Goal: Task Accomplishment & Management: Use online tool/utility

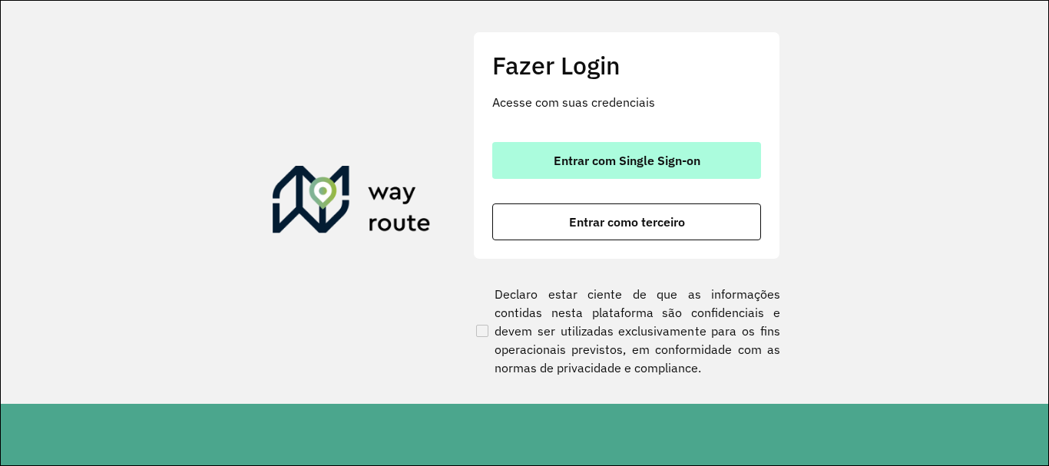
click at [668, 170] on button "Entrar com Single Sign-on" at bounding box center [626, 160] width 269 height 37
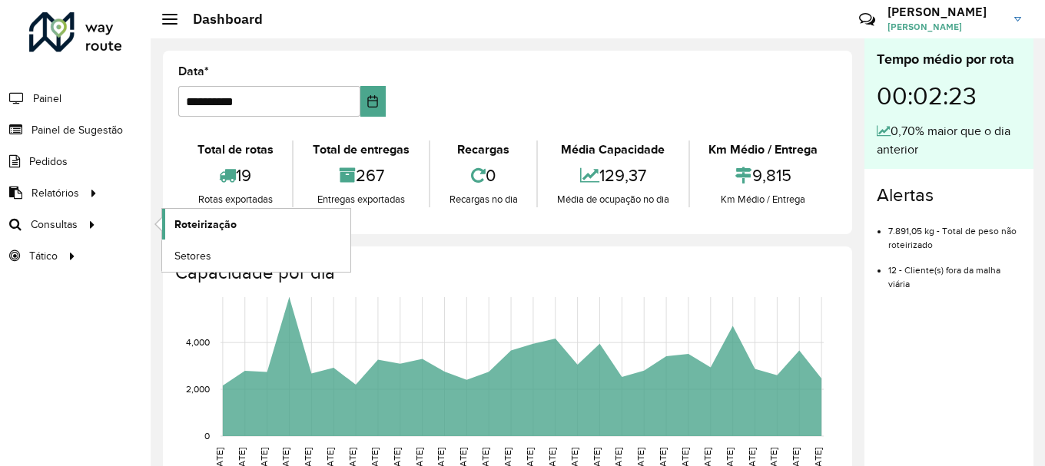
click at [206, 226] on span "Roteirização" at bounding box center [205, 225] width 62 height 16
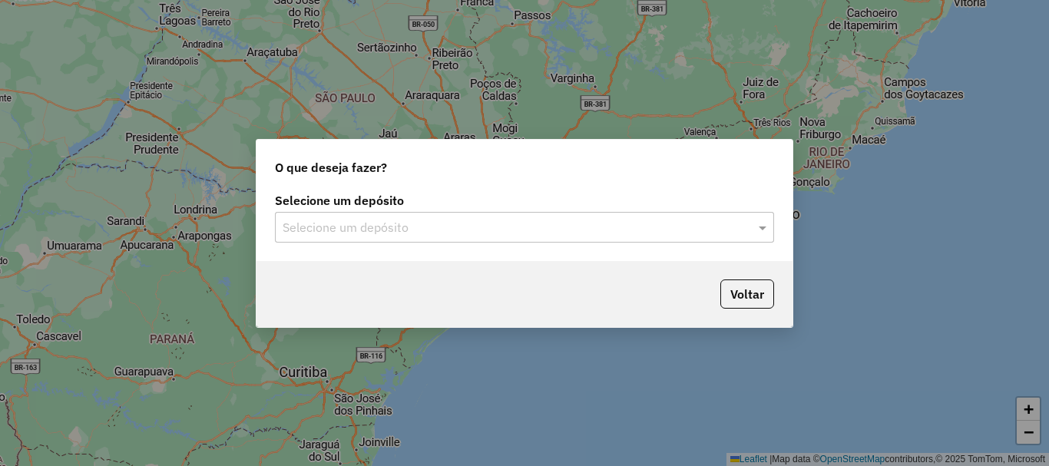
click at [458, 227] on input "text" at bounding box center [509, 228] width 453 height 18
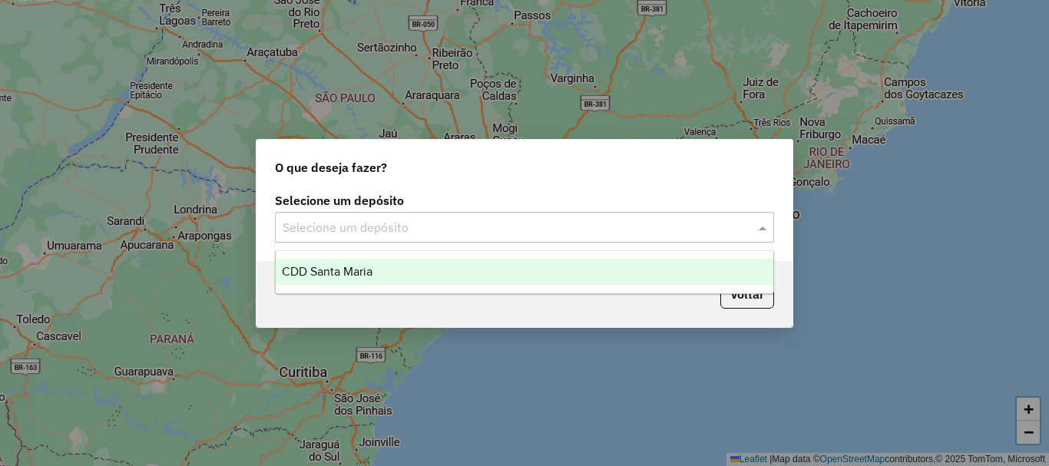
click at [413, 272] on div "CDD Santa Maria" at bounding box center [525, 272] width 498 height 26
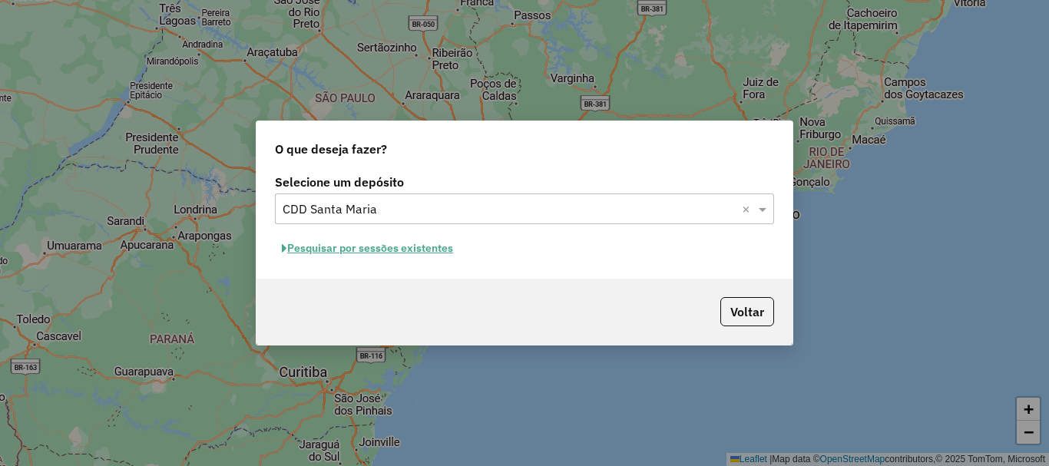
click at [384, 249] on button "Pesquisar por sessões existentes" at bounding box center [367, 249] width 185 height 24
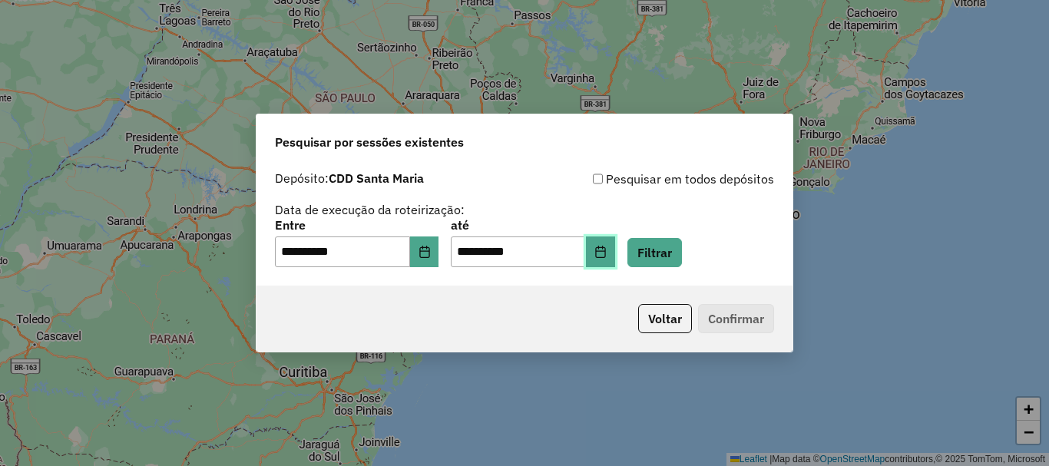
click at [615, 258] on button "Choose Date" at bounding box center [600, 252] width 29 height 31
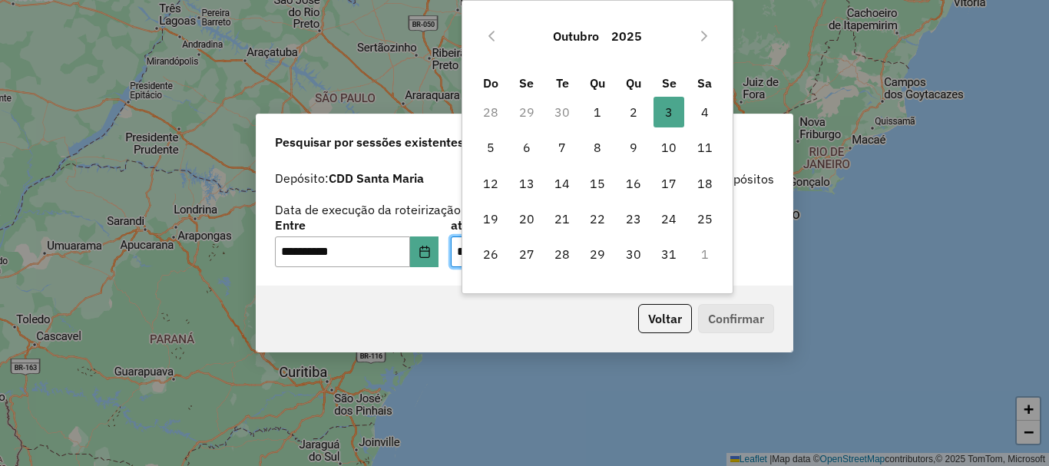
click at [735, 239] on body "**********" at bounding box center [524, 233] width 1049 height 466
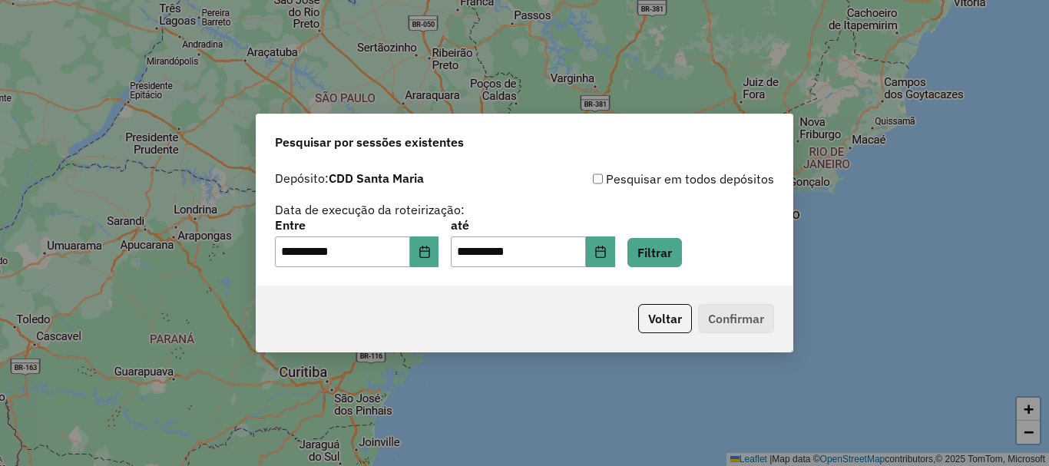
click at [749, 250] on div "**********" at bounding box center [524, 244] width 499 height 48
click at [586, 259] on input "**********" at bounding box center [518, 252] width 135 height 31
click at [675, 250] on button "Filtrar" at bounding box center [654, 252] width 55 height 29
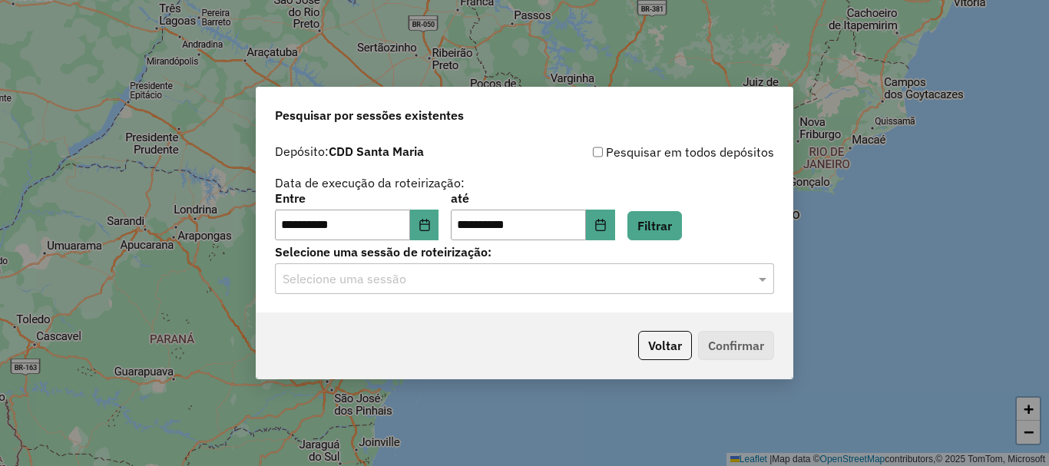
click at [412, 276] on input "text" at bounding box center [509, 279] width 453 height 18
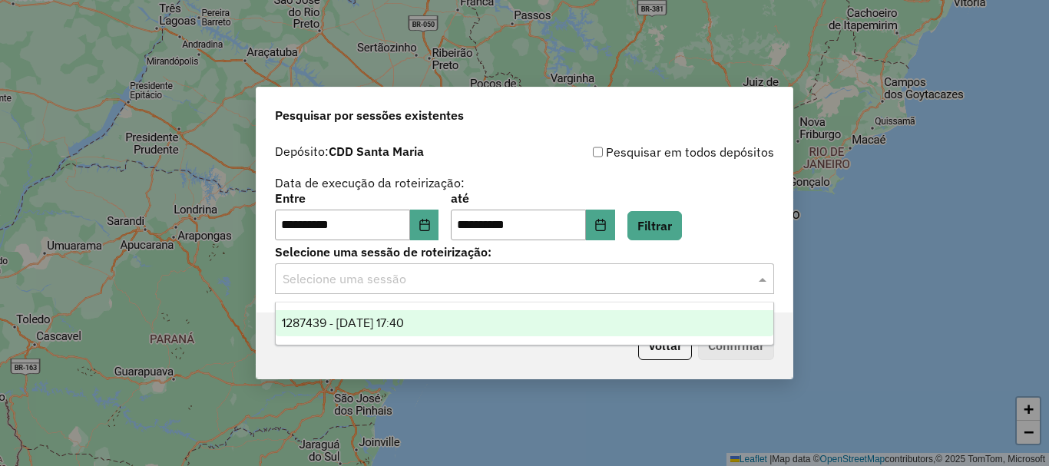
click at [449, 318] on div "1287439 - 03/10/2025 17:40" at bounding box center [525, 323] width 498 height 26
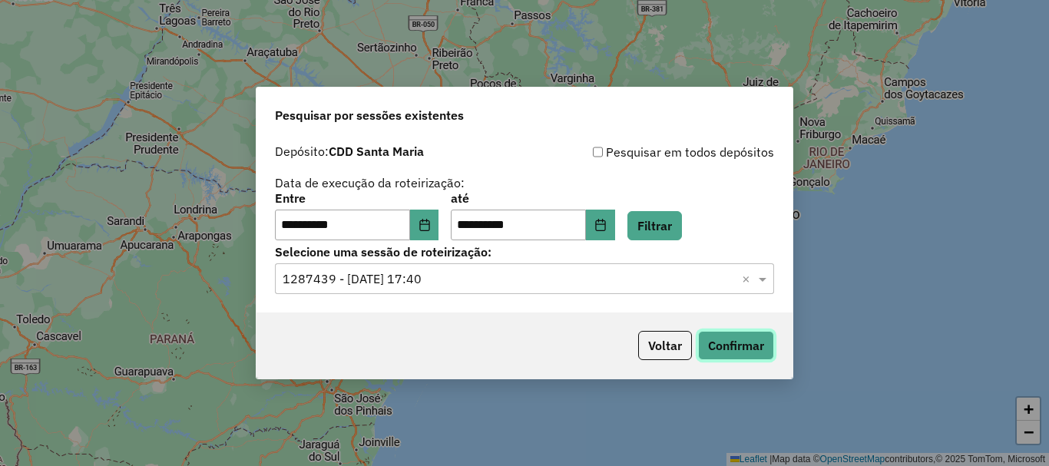
click at [719, 353] on button "Confirmar" at bounding box center [736, 345] width 76 height 29
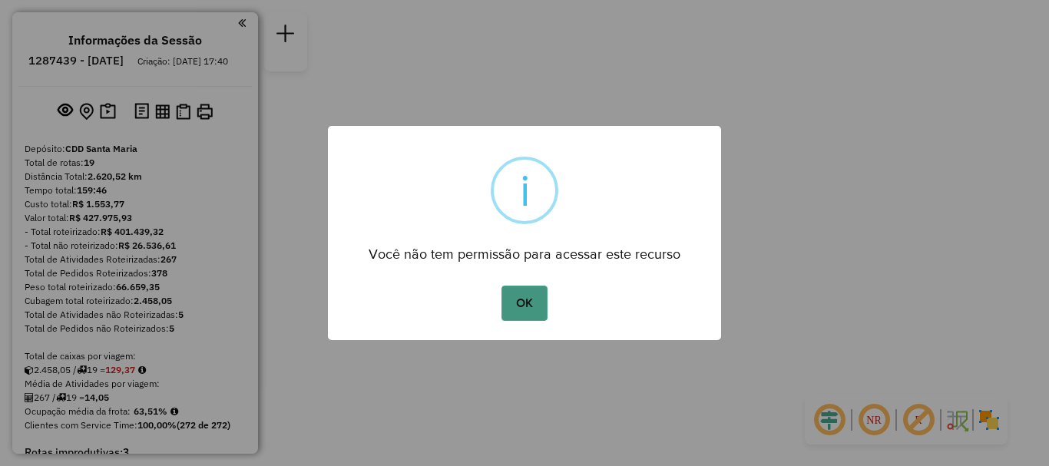
click at [506, 287] on button "OK" at bounding box center [524, 303] width 45 height 35
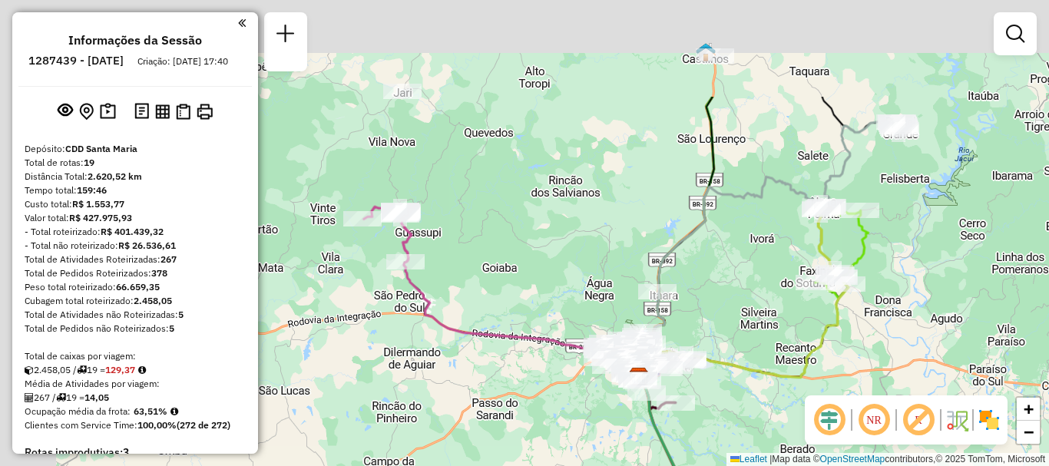
drag, startPoint x: 399, startPoint y: 174, endPoint x: 513, endPoint y: 318, distance: 183.2
click at [513, 318] on div "Janela de atendimento Grade de atendimento Capacidade Transportadoras Veículos …" at bounding box center [524, 233] width 1049 height 466
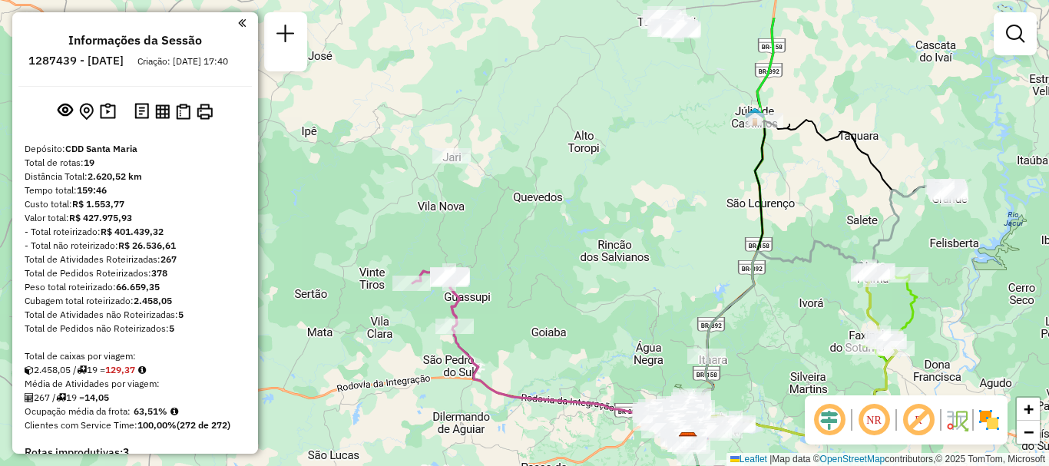
drag, startPoint x: 443, startPoint y: 203, endPoint x: 453, endPoint y: 224, distance: 23.0
click at [453, 224] on div "Janela de atendimento Grade de atendimento Capacidade Transportadoras Veículos …" at bounding box center [524, 233] width 1049 height 466
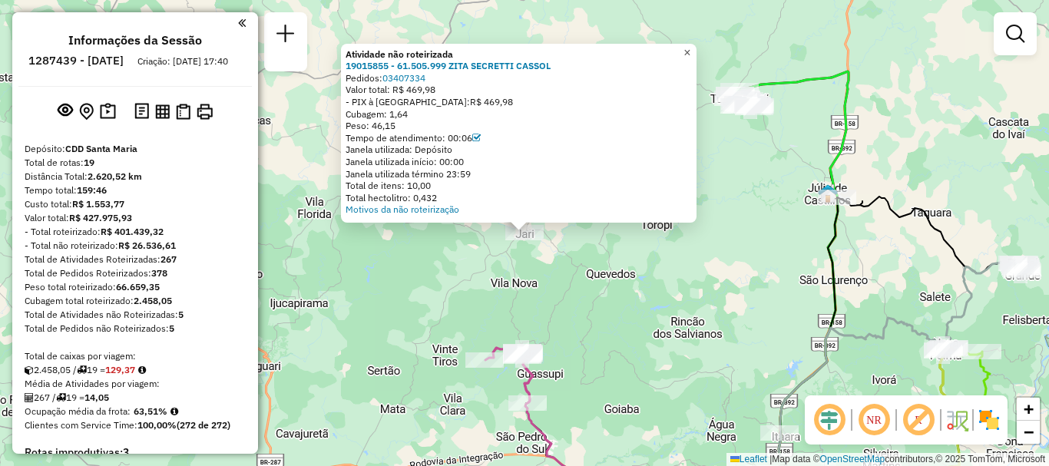
click at [697, 55] on link "×" at bounding box center [687, 53] width 18 height 18
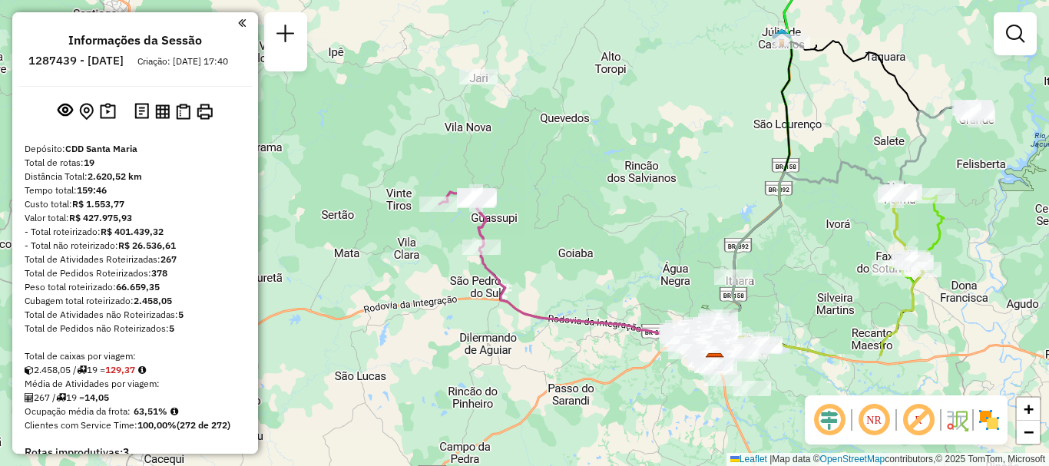
drag, startPoint x: 585, startPoint y: 271, endPoint x: 537, endPoint y: 112, distance: 166.2
click at [537, 112] on div "Janela de atendimento Grade de atendimento Capacidade Transportadoras Veículos …" at bounding box center [524, 233] width 1049 height 466
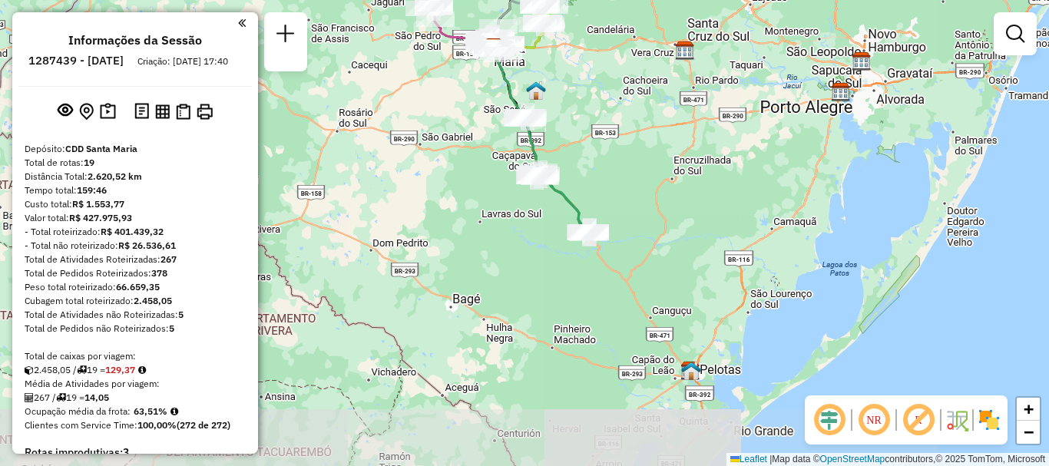
drag, startPoint x: 630, startPoint y: 292, endPoint x: 531, endPoint y: 156, distance: 168.2
click at [531, 155] on icon at bounding box center [540, 140] width 93 height 185
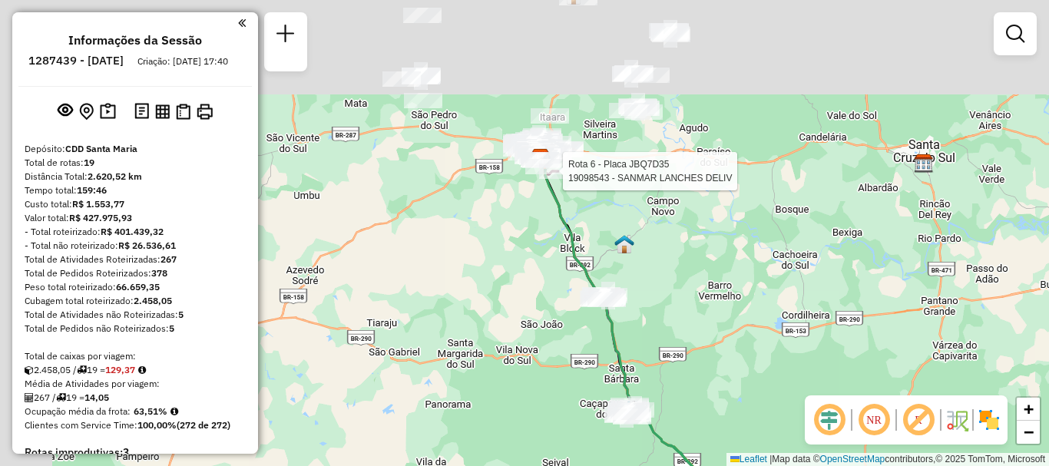
drag, startPoint x: 405, startPoint y: 134, endPoint x: 559, endPoint y: 367, distance: 279.3
click at [559, 367] on div "Rota 6 - Placa JBQ7D35 19098543 - SANMAR LANCHES DELIV Janela de atendimento Gr…" at bounding box center [524, 233] width 1049 height 466
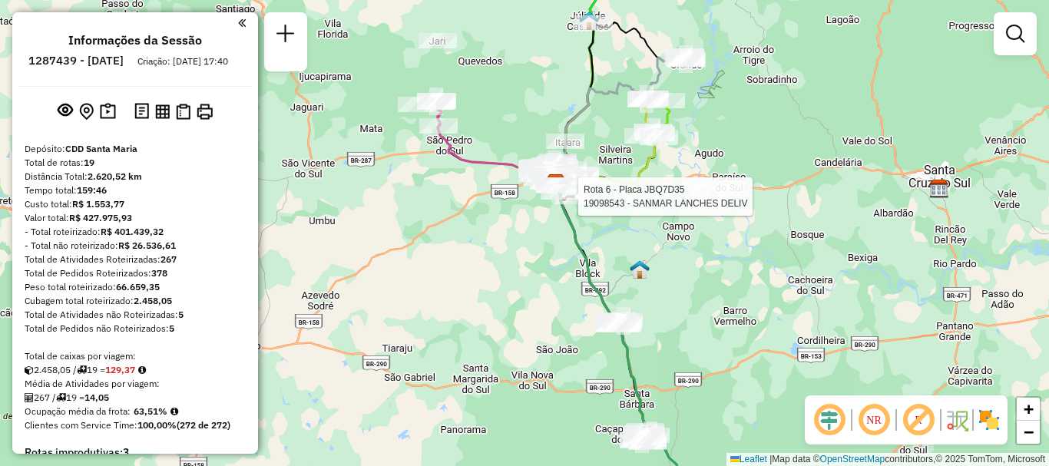
drag, startPoint x: 453, startPoint y: 197, endPoint x: 526, endPoint y: 400, distance: 215.5
click at [535, 394] on div "Rota 6 - Placa JBQ7D35 19098543 - SANMAR LANCHES DELIV Janela de atendimento Gr…" at bounding box center [524, 233] width 1049 height 466
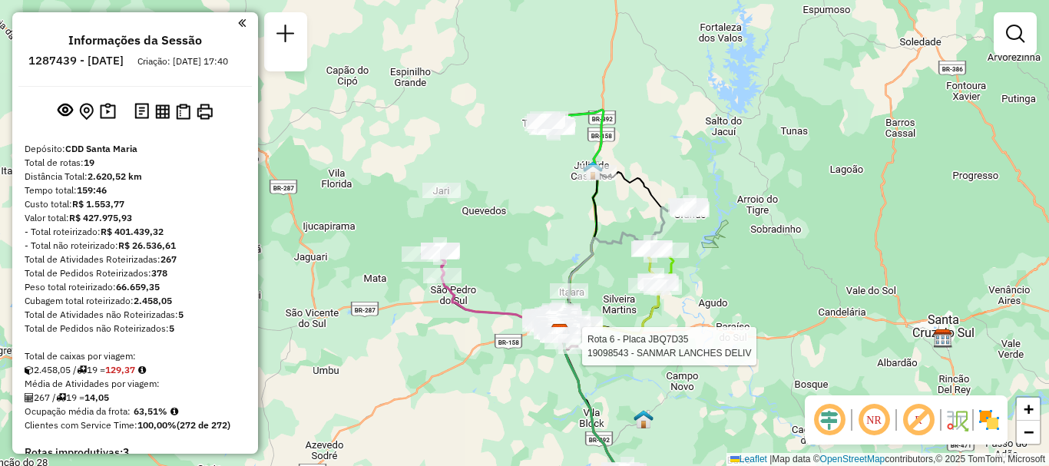
drag, startPoint x: 621, startPoint y: 207, endPoint x: 548, endPoint y: 169, distance: 82.5
click at [548, 169] on div "Rota 6 - Placa JBQ7D35 19098543 - SANMAR LANCHES DELIV Janela de atendimento Gr…" at bounding box center [524, 233] width 1049 height 466
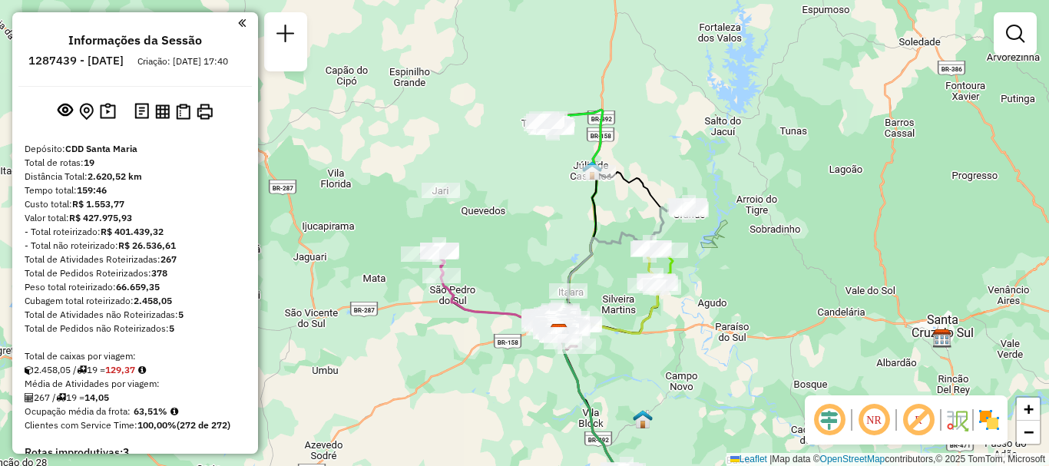
click at [510, 462] on div "Janela de atendimento Grade de atendimento Capacidade Transportadoras Veículos …" at bounding box center [524, 233] width 1049 height 466
drag, startPoint x: 551, startPoint y: 175, endPoint x: 508, endPoint y: 134, distance: 59.7
click at [508, 134] on div "Janela de atendimento Grade de atendimento Capacidade Transportadoras Veículos …" at bounding box center [524, 233] width 1049 height 466
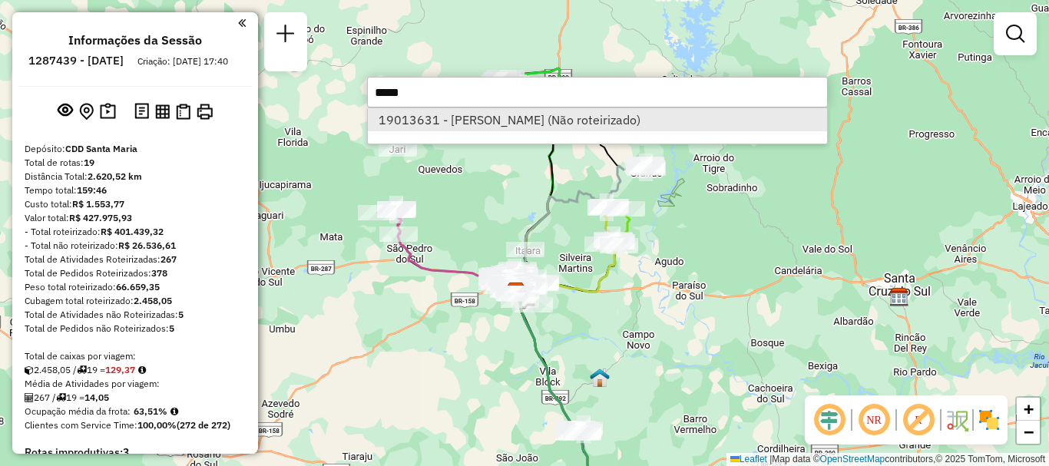
type input "*****"
click at [548, 122] on li "19013631 - [PERSON_NAME] (Não roteirizado)" at bounding box center [597, 119] width 459 height 23
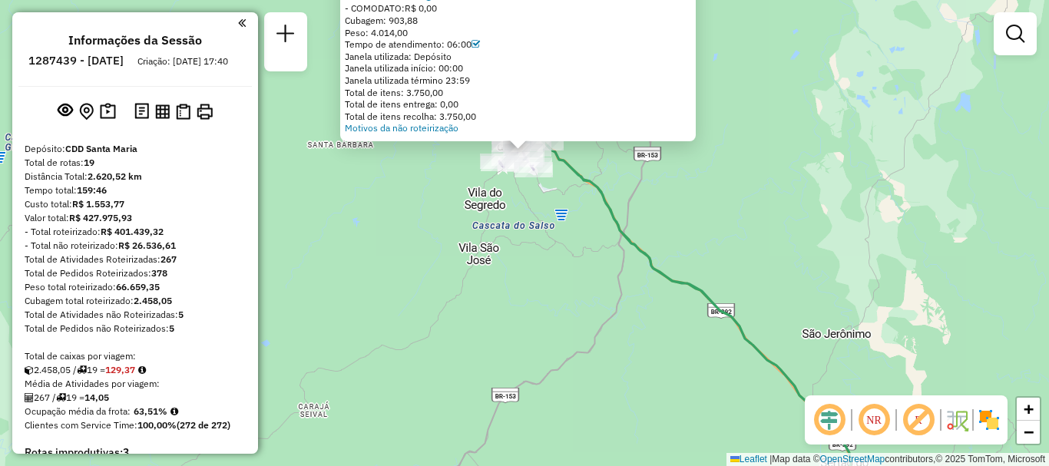
drag, startPoint x: 525, startPoint y: 232, endPoint x: 525, endPoint y: 303, distance: 71.4
click at [525, 303] on div "Atividade não roteirizada 19013631 - [PERSON_NAME]: [STREET_ADDRESS][PERSON_NAM…" at bounding box center [524, 233] width 1049 height 466
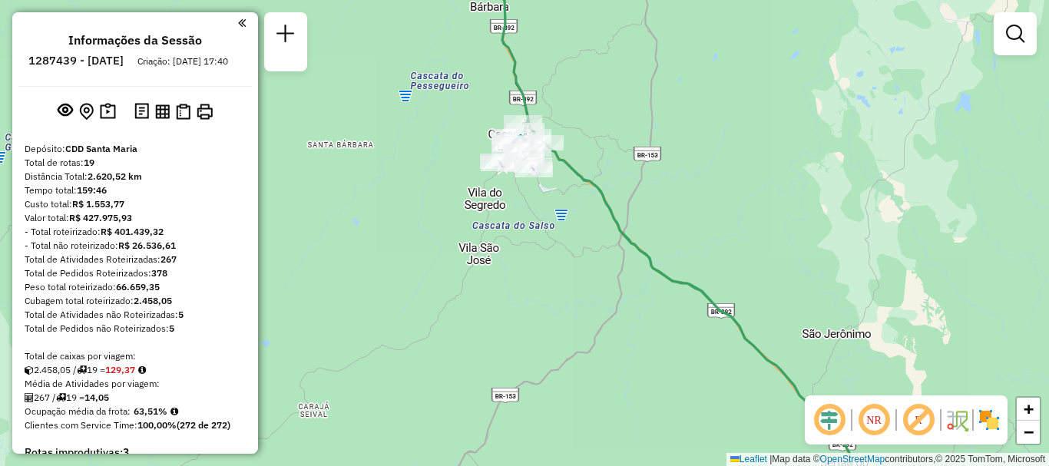
drag, startPoint x: 532, startPoint y: 233, endPoint x: 531, endPoint y: 295, distance: 62.2
click at [531, 295] on div "Janela de atendimento Grade de atendimento Capacidade Transportadoras Veículos …" at bounding box center [524, 233] width 1049 height 466
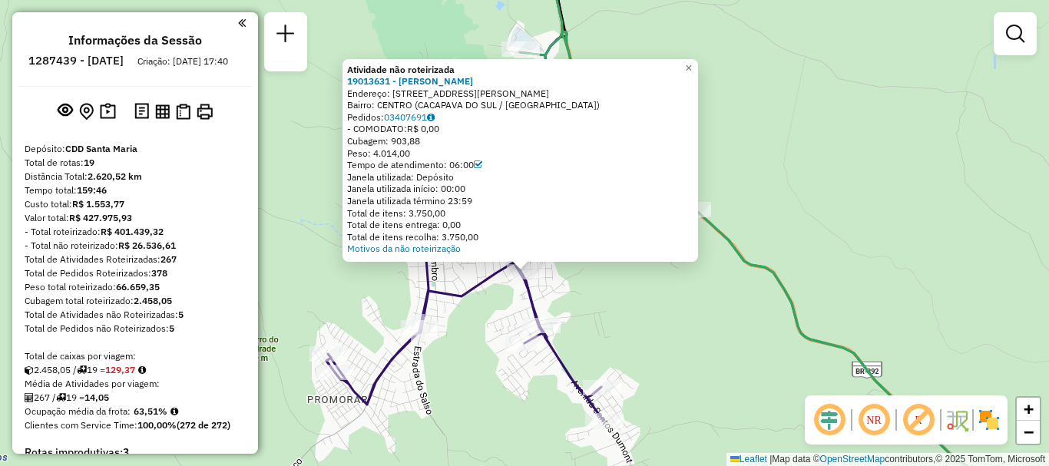
drag, startPoint x: 561, startPoint y: 249, endPoint x: 563, endPoint y: 288, distance: 39.2
click at [563, 288] on div "Atividade não roteirizada 19013631 - [PERSON_NAME]: [STREET_ADDRESS][PERSON_NAM…" at bounding box center [524, 233] width 1049 height 466
click at [482, 163] on icon at bounding box center [478, 165] width 8 height 9
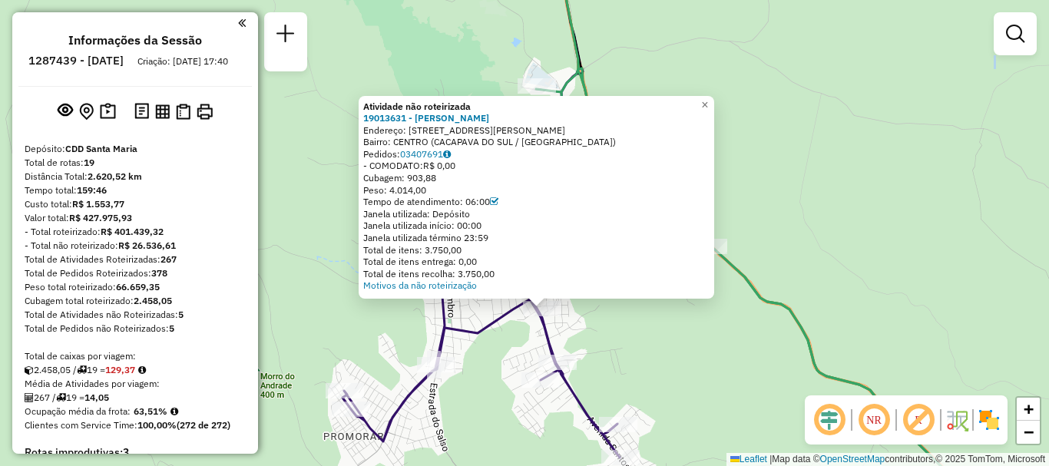
drag, startPoint x: 780, startPoint y: 173, endPoint x: 794, endPoint y: 208, distance: 37.9
click at [794, 208] on div "Atividade não roteirizada 19013631 - [PERSON_NAME]: [STREET_ADDRESS][PERSON_NAM…" at bounding box center [524, 233] width 1049 height 466
click at [708, 99] on span "×" at bounding box center [704, 104] width 7 height 13
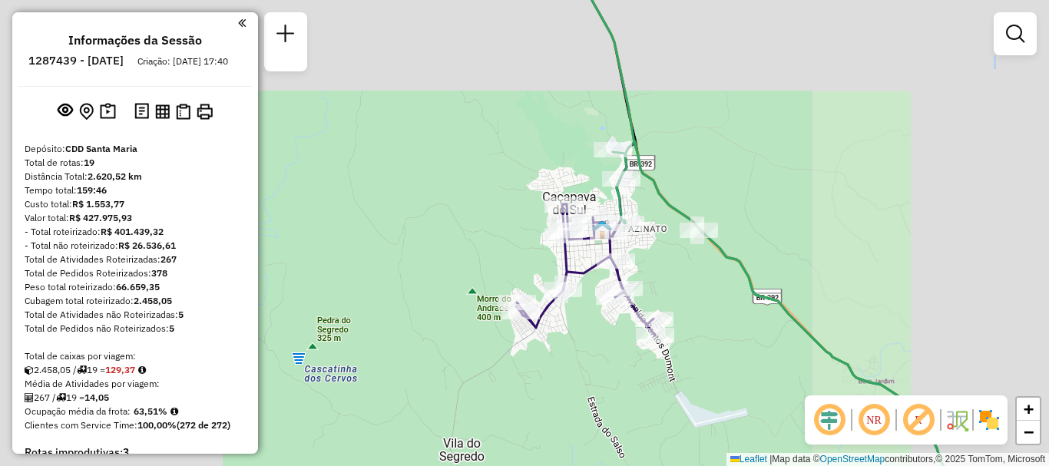
click at [667, 282] on div "Janela de atendimento Grade de atendimento Capacidade Transportadoras Veículos …" at bounding box center [524, 233] width 1049 height 466
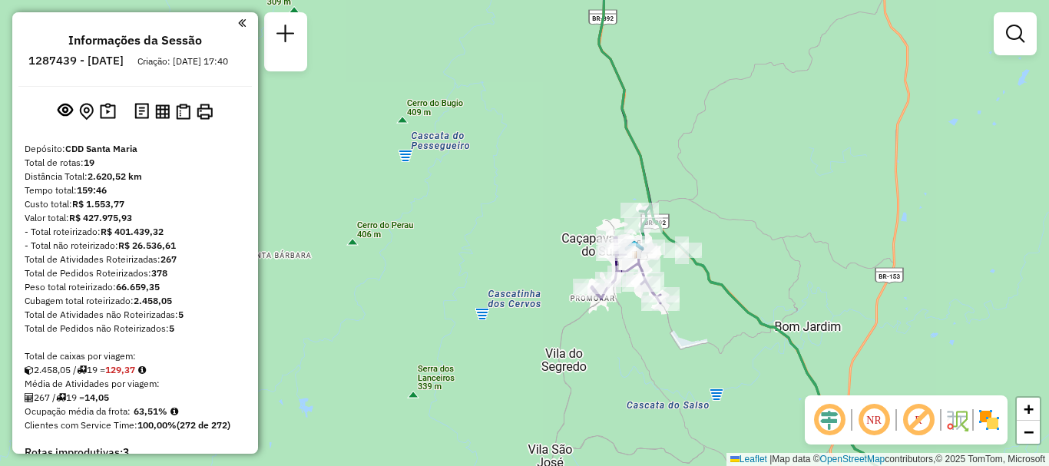
drag, startPoint x: 749, startPoint y: 307, endPoint x: 632, endPoint y: 123, distance: 218.2
click at [640, 206] on icon at bounding box center [779, 359] width 279 height 306
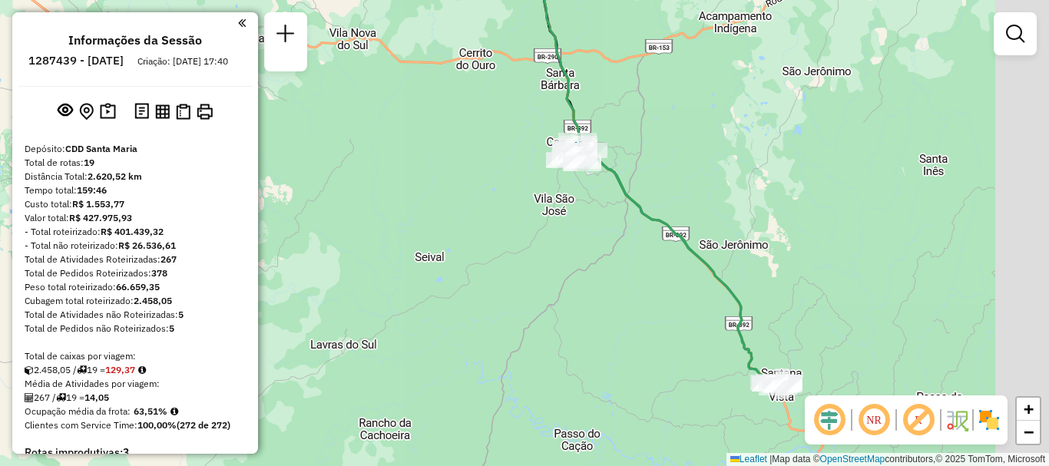
drag, startPoint x: 777, startPoint y: 306, endPoint x: 671, endPoint y: 224, distance: 134.1
click at [671, 224] on icon at bounding box center [678, 261] width 201 height 245
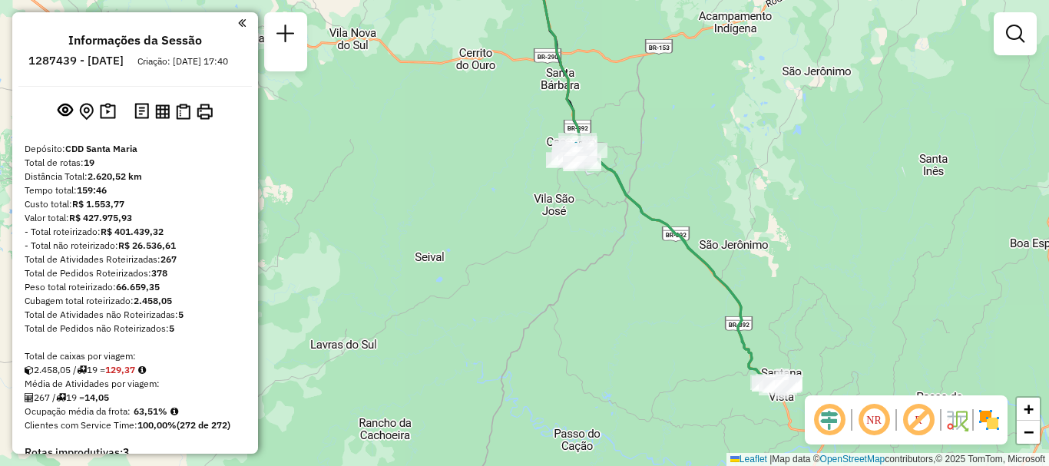
drag, startPoint x: 697, startPoint y: 304, endPoint x: 592, endPoint y: 174, distance: 166.6
click at [592, 174] on div "Janela de atendimento Grade de atendimento Capacidade Transportadoras Veículos …" at bounding box center [524, 233] width 1049 height 466
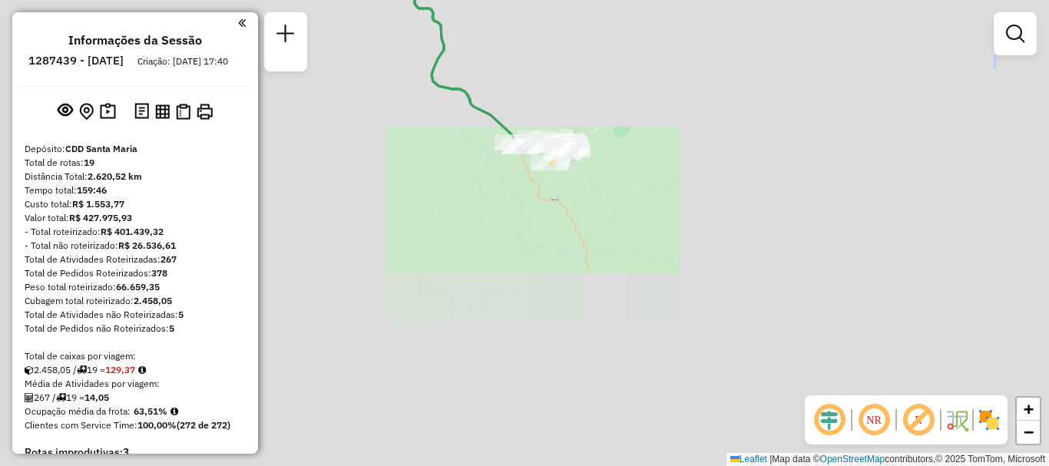
drag, startPoint x: 496, startPoint y: 118, endPoint x: 692, endPoint y: 414, distance: 354.7
click at [692, 414] on div "Janela de atendimento Grade de atendimento Capacidade Transportadoras Veículos …" at bounding box center [524, 233] width 1049 height 466
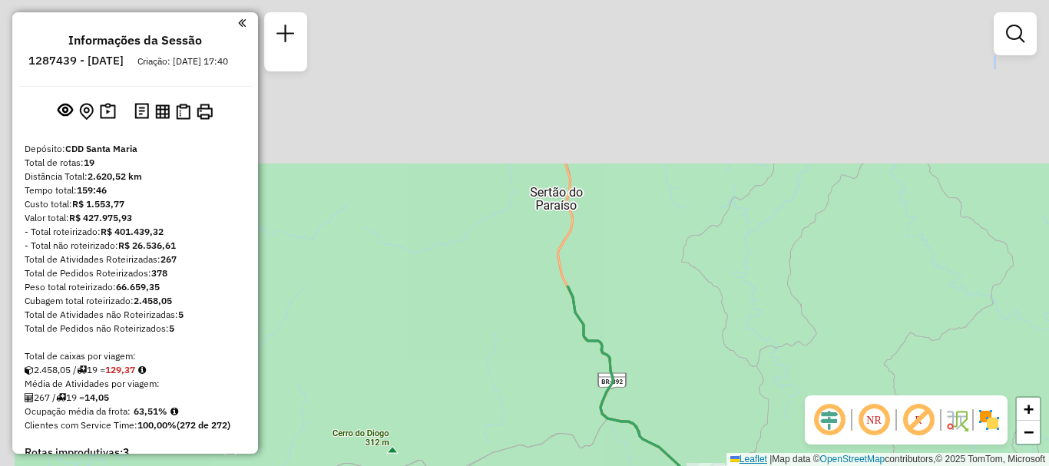
drag, startPoint x: 567, startPoint y: 127, endPoint x: 736, endPoint y: 459, distance: 373.0
click at [736, 459] on div "Rota 14 - Placa RUZ1J80 19014623 - CASA DE CARNES FREIT Janela de atendimento G…" at bounding box center [524, 233] width 1049 height 466
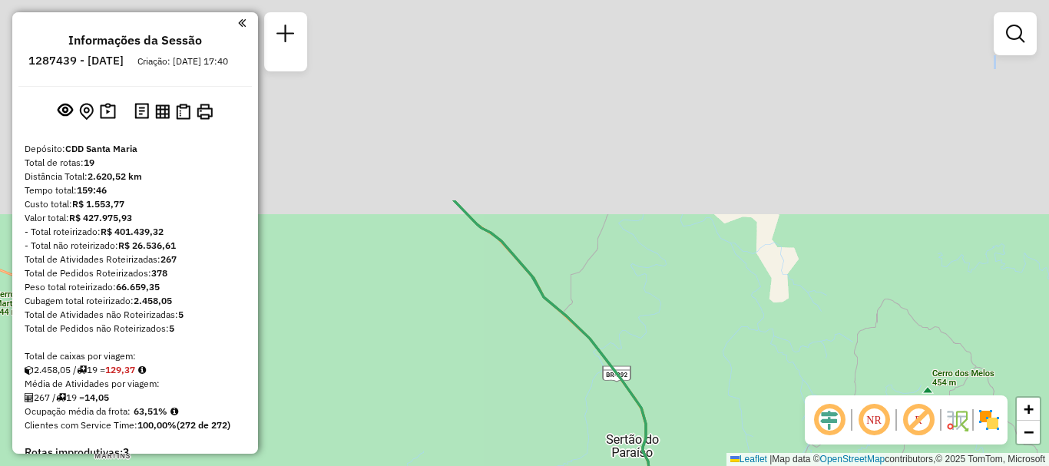
drag, startPoint x: 613, startPoint y: 192, endPoint x: 632, endPoint y: 349, distance: 158.6
click at [690, 439] on div "Janela de atendimento Grade de atendimento Capacidade Transportadoras Veículos …" at bounding box center [524, 233] width 1049 height 466
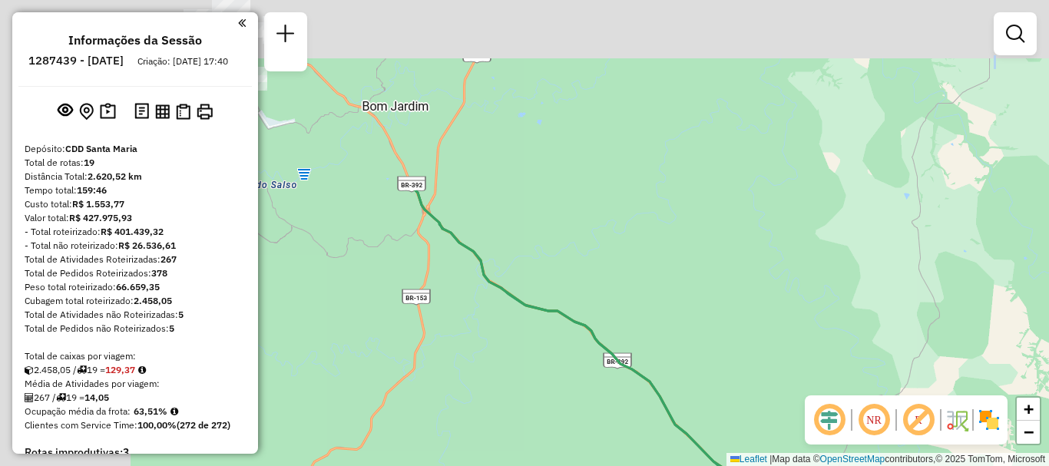
drag, startPoint x: 524, startPoint y: 204, endPoint x: 664, endPoint y: 355, distance: 206.5
click at [766, 445] on div "Janela de atendimento Grade de atendimento Capacidade Transportadoras Veículos …" at bounding box center [524, 233] width 1049 height 466
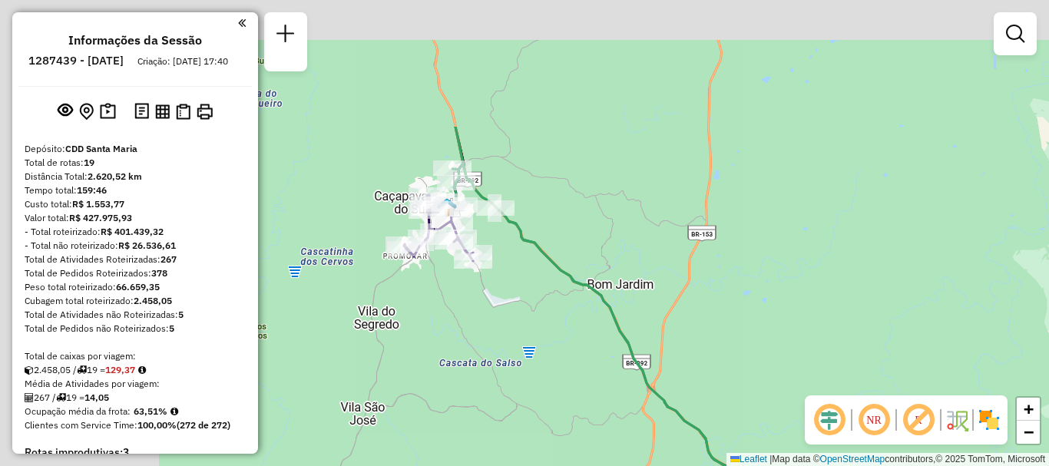
drag, startPoint x: 553, startPoint y: 251, endPoint x: 834, endPoint y: 491, distance: 369.4
click at [834, 465] on html "Aguarde... Pop-up bloqueado! Seu navegador bloqueou automáticamente a abertura …" at bounding box center [524, 233] width 1049 height 466
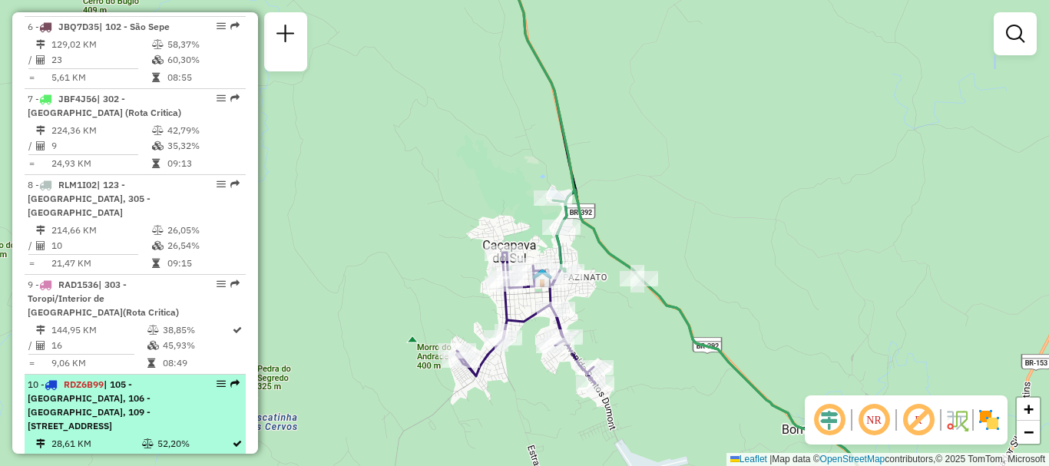
scroll to position [1075, 0]
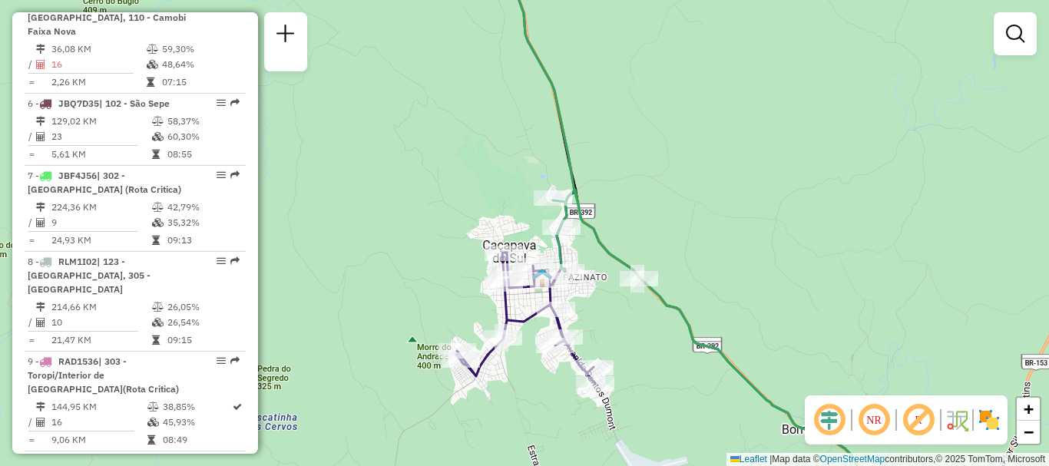
drag, startPoint x: 339, startPoint y: 206, endPoint x: 294, endPoint y: 208, distance: 45.4
click at [351, 233] on div "Janela de atendimento Grade de atendimento Capacidade Transportadoras Veículos …" at bounding box center [524, 233] width 1049 height 466
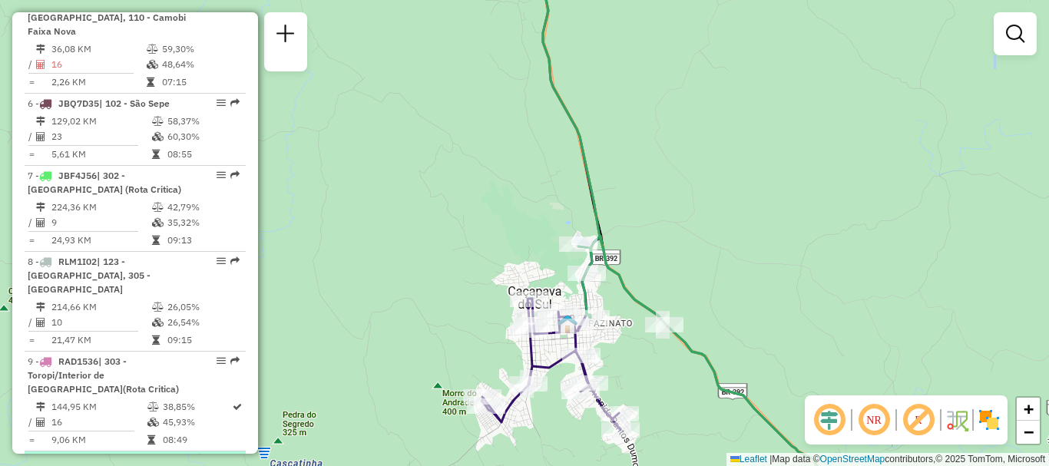
scroll to position [1382, 0]
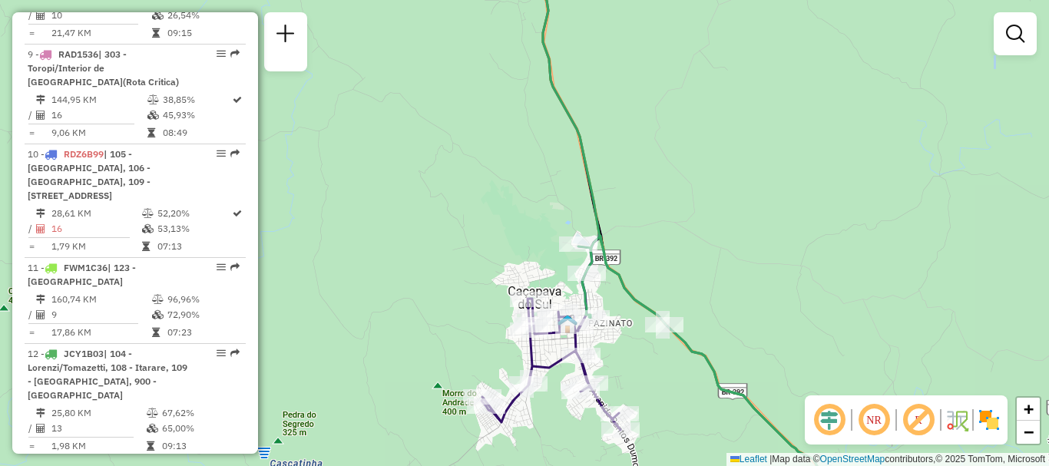
click at [307, 117] on div "Janela de atendimento Grade de atendimento Capacidade Transportadoras Veículos …" at bounding box center [524, 233] width 1049 height 466
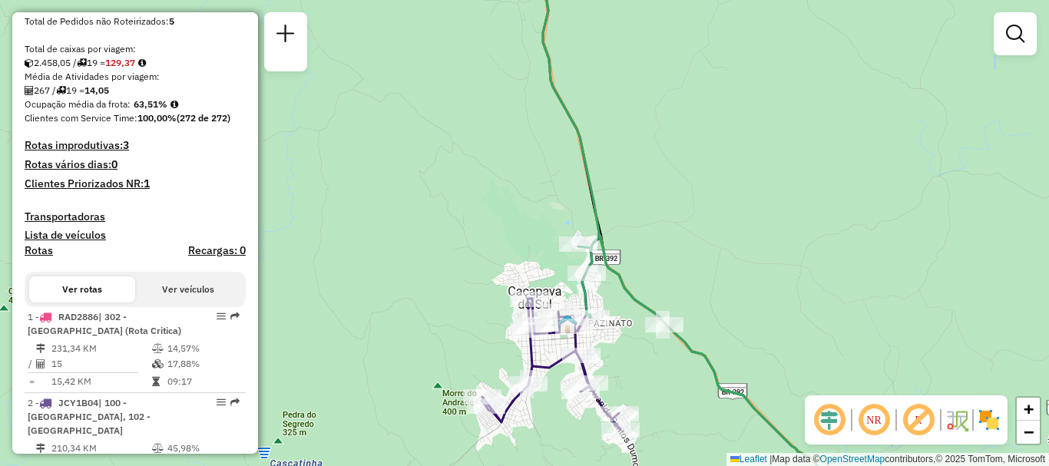
scroll to position [0, 0]
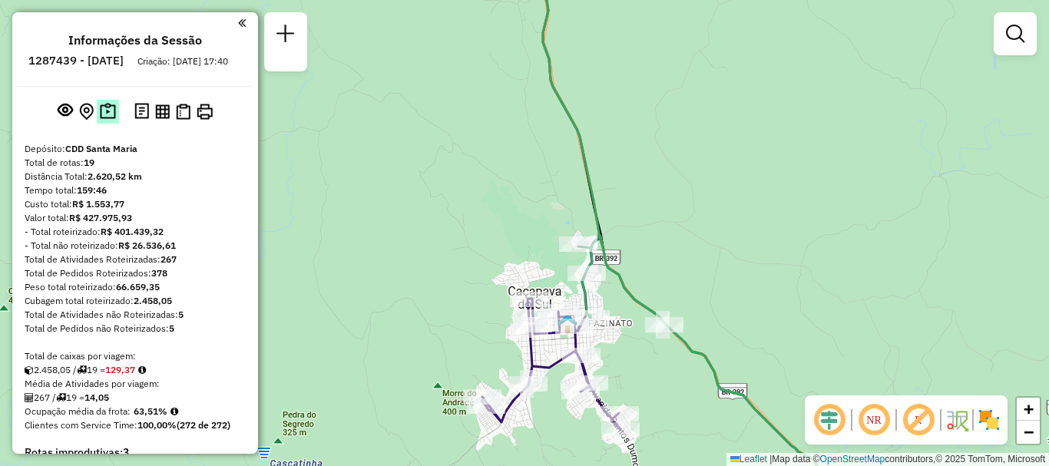
click at [111, 121] on img at bounding box center [108, 112] width 16 height 18
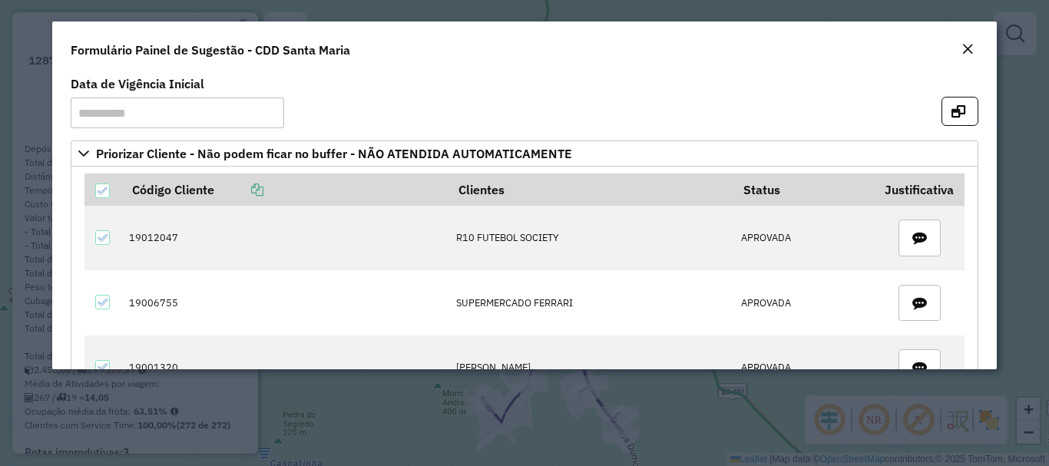
click at [978, 48] on button "Close" at bounding box center [968, 50] width 22 height 20
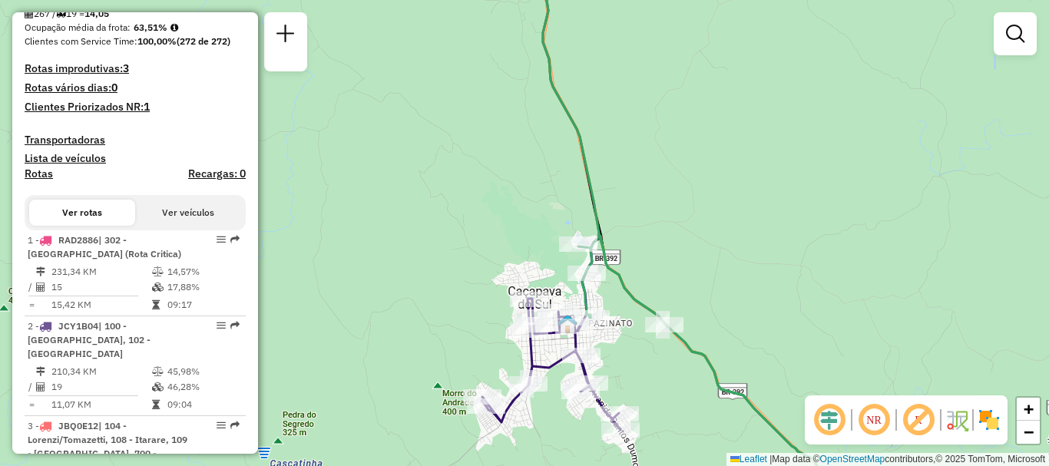
scroll to position [461, 0]
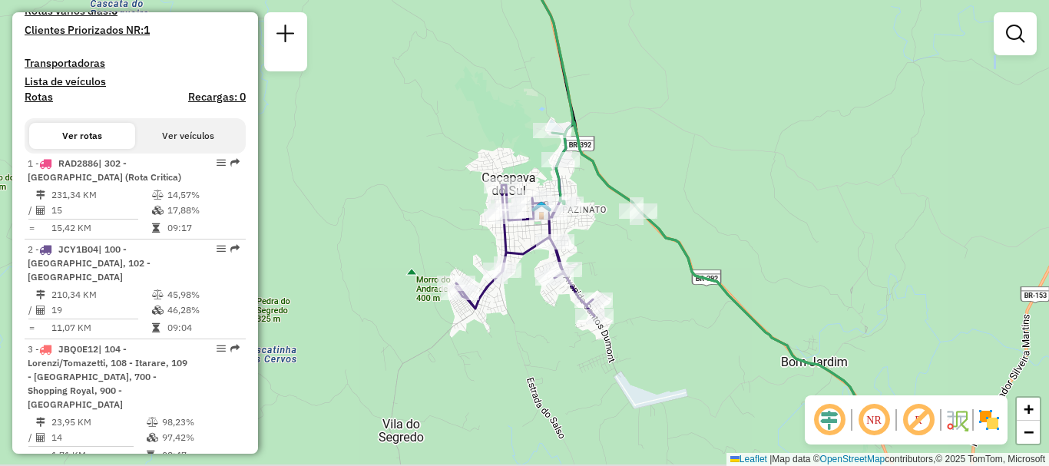
drag, startPoint x: 428, startPoint y: 171, endPoint x: 419, endPoint y: 108, distance: 64.4
click at [419, 108] on div "Janela de atendimento Grade de atendimento Capacidade Transportadoras Veículos …" at bounding box center [524, 233] width 1049 height 466
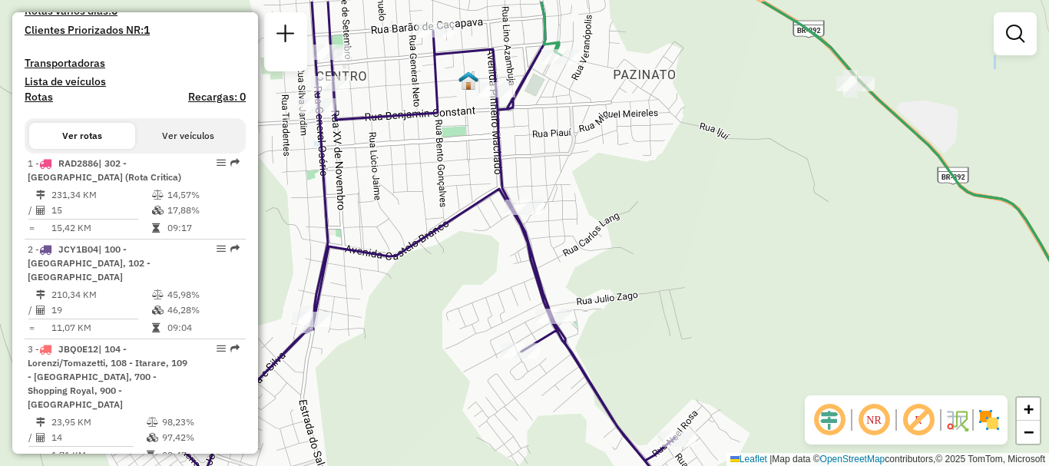
drag, startPoint x: 522, startPoint y: 194, endPoint x: 585, endPoint y: 243, distance: 80.0
click at [585, 243] on div "Janela de atendimento Grade de atendimento Capacidade Transportadoras Veículos …" at bounding box center [524, 233] width 1049 height 466
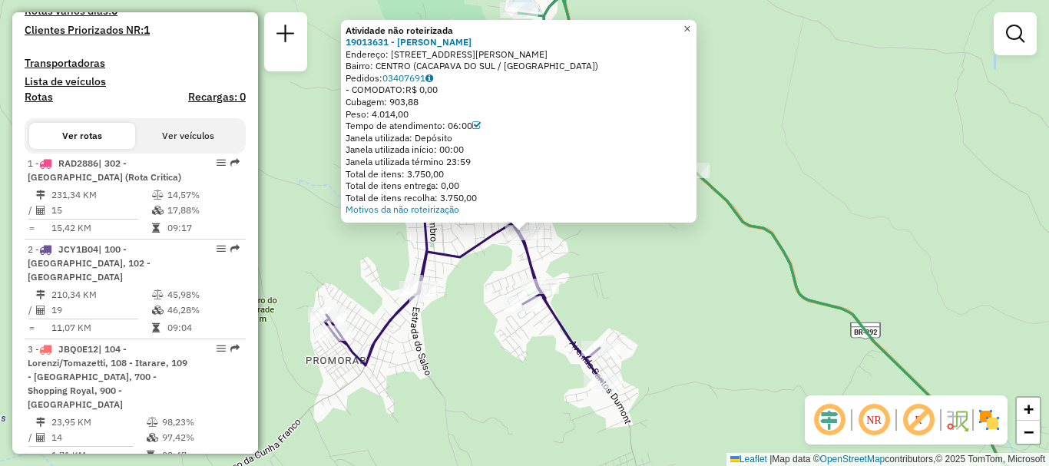
click at [690, 22] on span "×" at bounding box center [687, 28] width 7 height 13
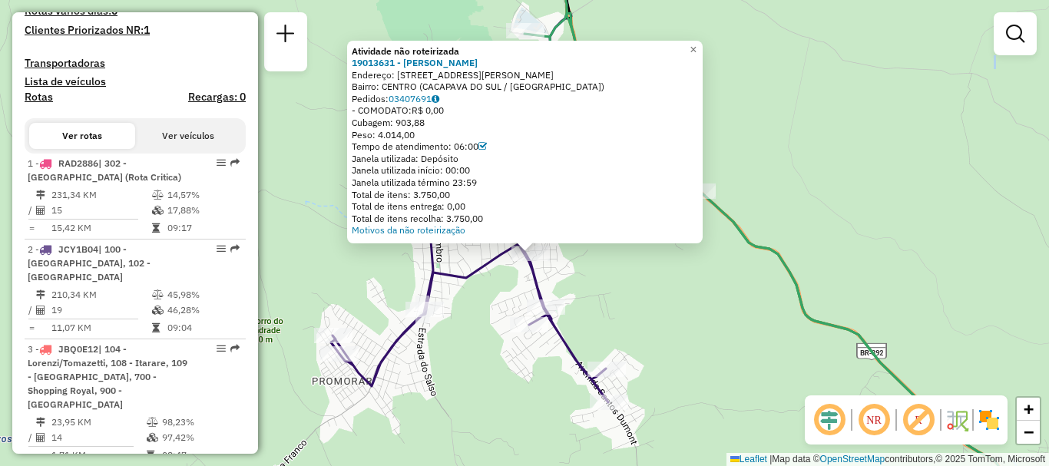
drag, startPoint x: 710, startPoint y: 308, endPoint x: 715, endPoint y: 323, distance: 15.3
click at [715, 323] on div "Atividade não roteirizada 19013631 - [PERSON_NAME]: [STREET_ADDRESS][PERSON_NAM…" at bounding box center [524, 233] width 1049 height 466
